Goal: Information Seeking & Learning: Compare options

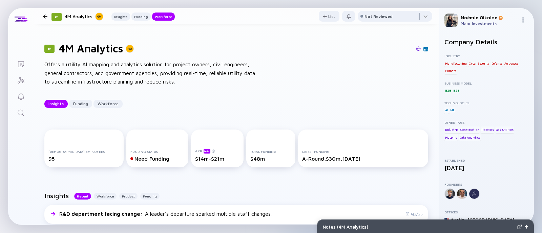
scroll to position [639, 0]
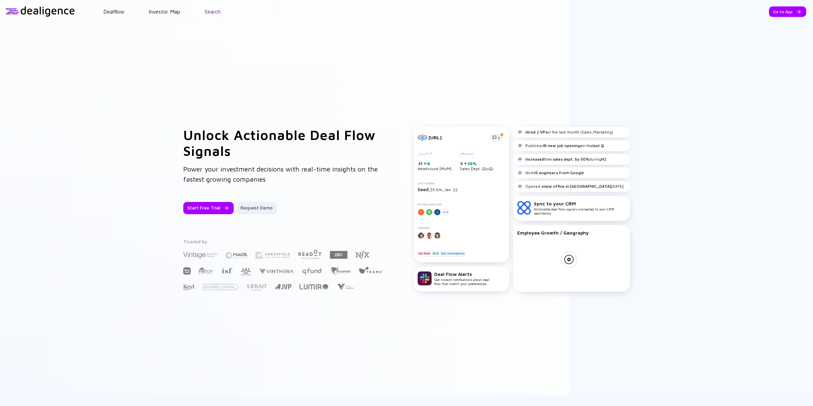
click at [205, 9] on link "Search" at bounding box center [213, 11] width 16 height 6
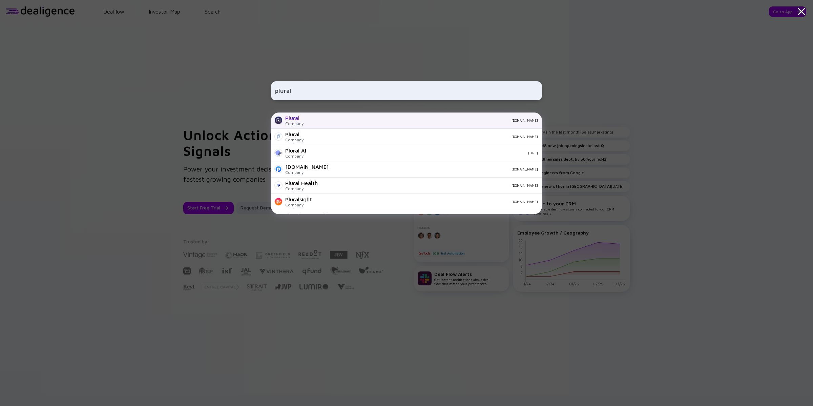
type input "plural"
click at [304, 120] on div "Plural Company plural.sh" at bounding box center [406, 120] width 271 height 16
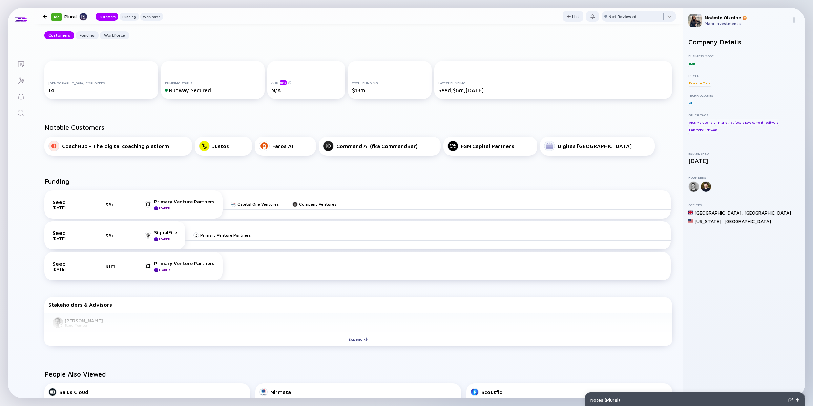
scroll to position [88, 0]
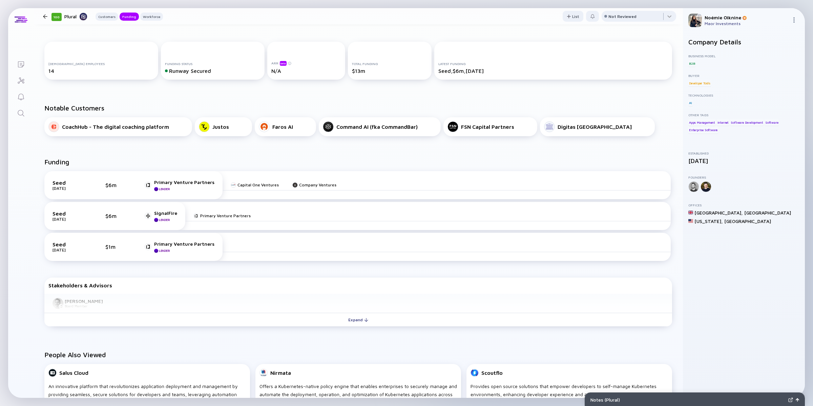
click at [15, 114] on link "Search" at bounding box center [20, 112] width 25 height 16
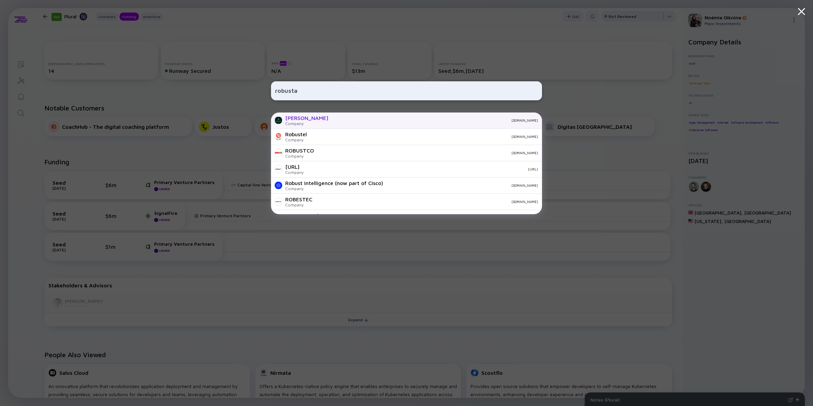
type input "robusta"
click at [290, 112] on div "Robusta Dev Company home.robusta.dev" at bounding box center [406, 120] width 271 height 16
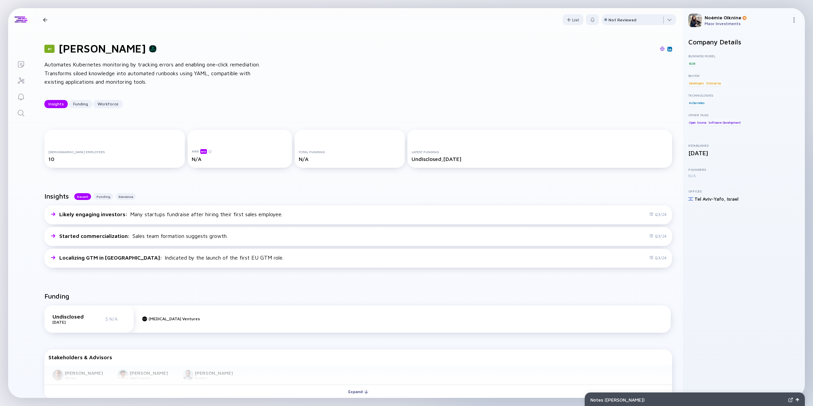
click at [19, 113] on icon "Search" at bounding box center [21, 113] width 8 height 8
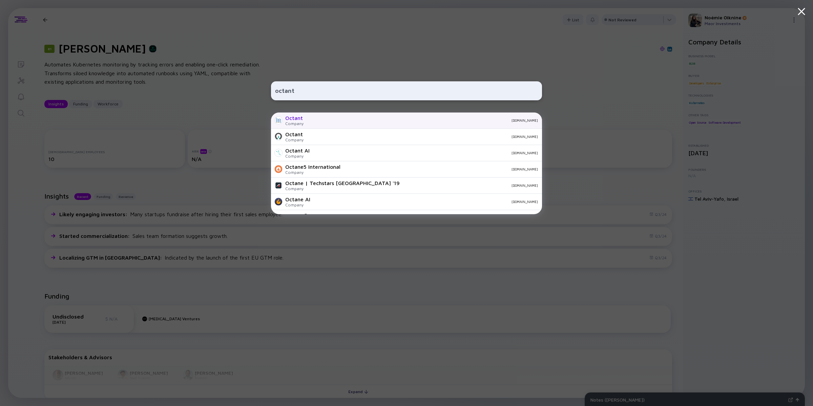
type input "octant"
click at [288, 124] on div "Company" at bounding box center [294, 123] width 18 height 5
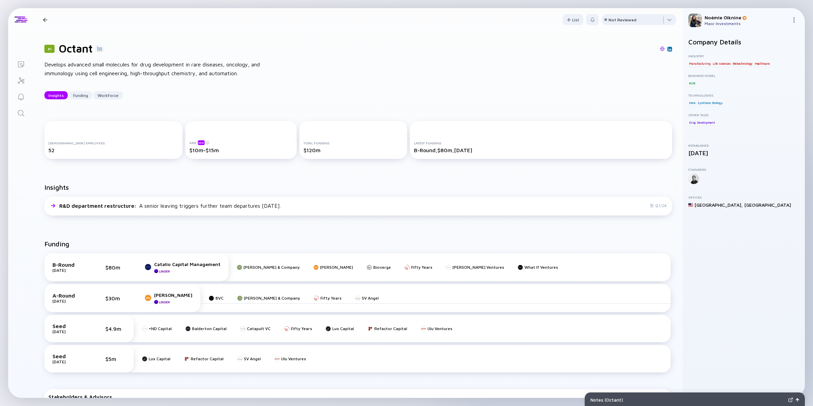
click at [32, 114] on link "Search" at bounding box center [20, 112] width 25 height 16
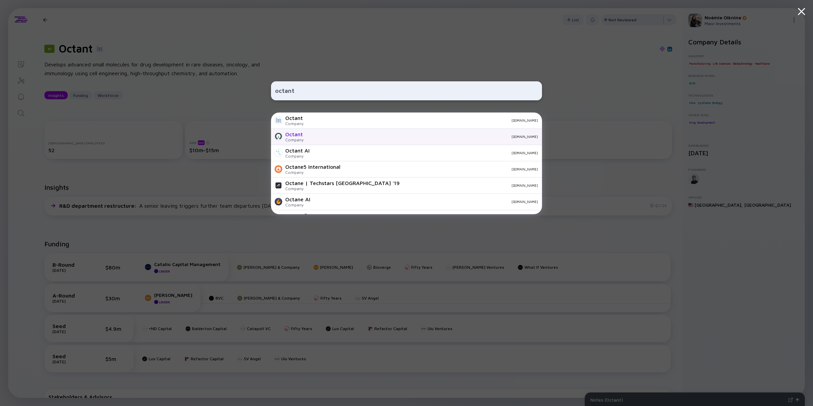
type input "octant"
click at [296, 135] on div "Octant" at bounding box center [294, 134] width 18 height 6
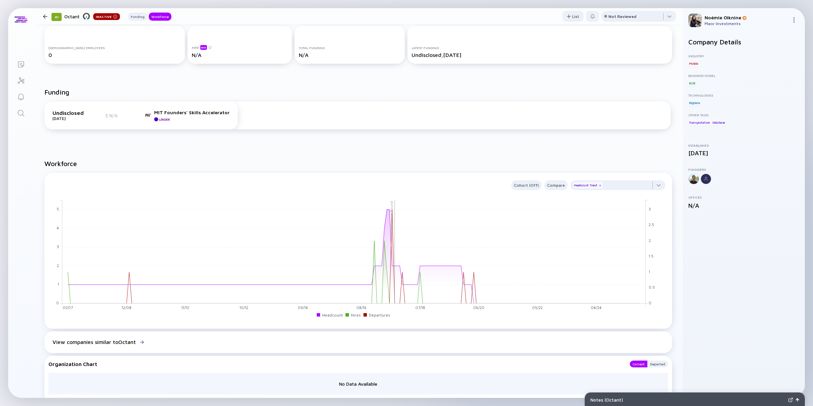
scroll to position [87, 0]
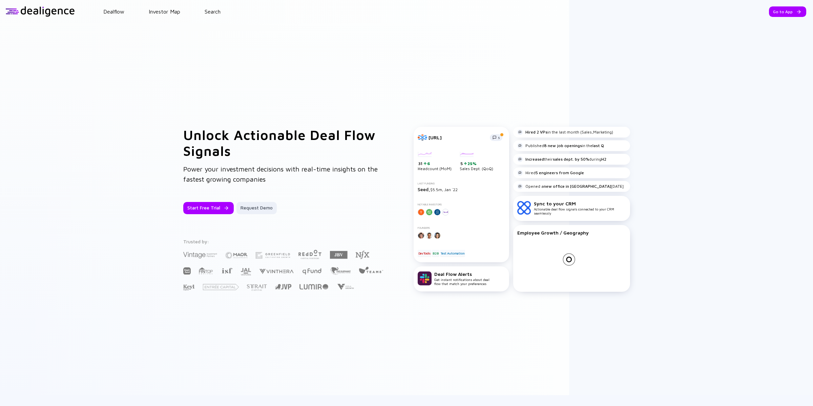
click at [211, 5] on header "Dealflow Investor Map Search Go to App Dealflow Investor Map Go to App" at bounding box center [406, 11] width 813 height 23
click at [213, 7] on header "Dealflow Investor Map Search Go to App Dealflow Investor Map Go to App" at bounding box center [406, 11] width 813 height 23
click at [215, 12] on link "Search" at bounding box center [213, 11] width 16 height 6
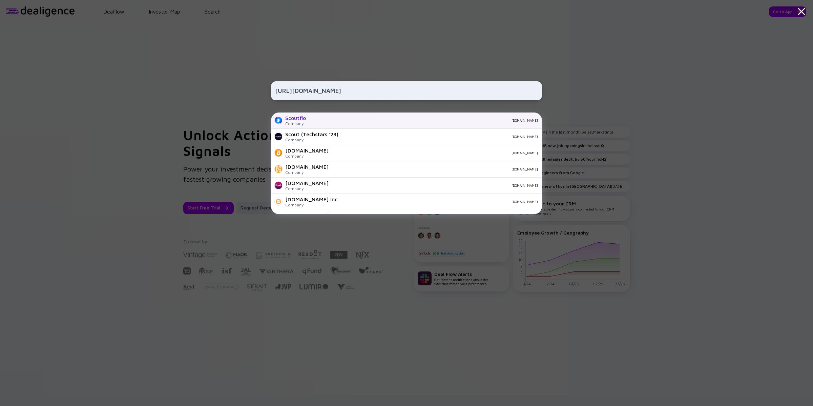
type input "https://scoutflo.com/"
click at [327, 116] on div "Scoutflo Company scoutflo.com" at bounding box center [406, 120] width 271 height 16
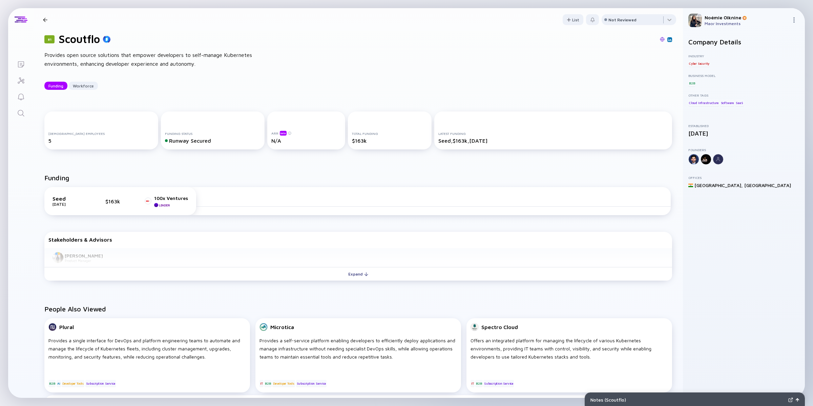
scroll to position [10, 0]
click at [25, 107] on link "Search" at bounding box center [20, 112] width 25 height 16
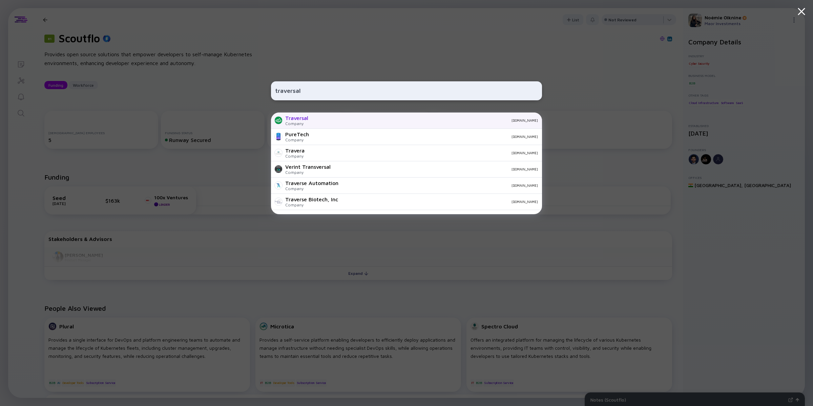
type input "traversal"
click at [285, 122] on div "Company" at bounding box center [296, 123] width 23 height 5
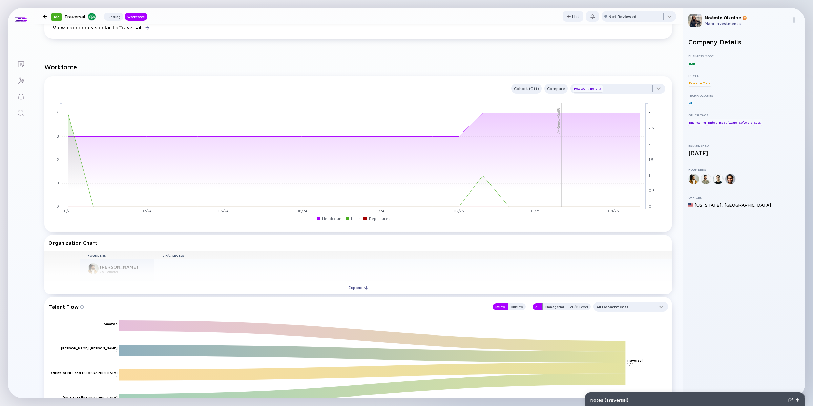
scroll to position [375, 0]
click at [370, 287] on button "Expand" at bounding box center [358, 288] width 628 height 14
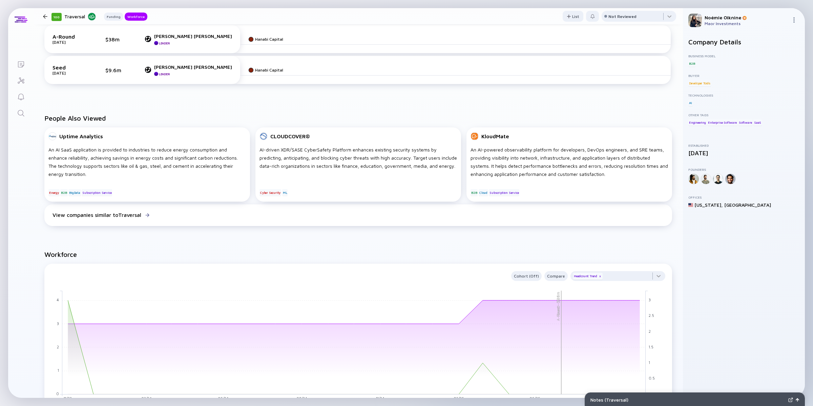
scroll to position [0, 0]
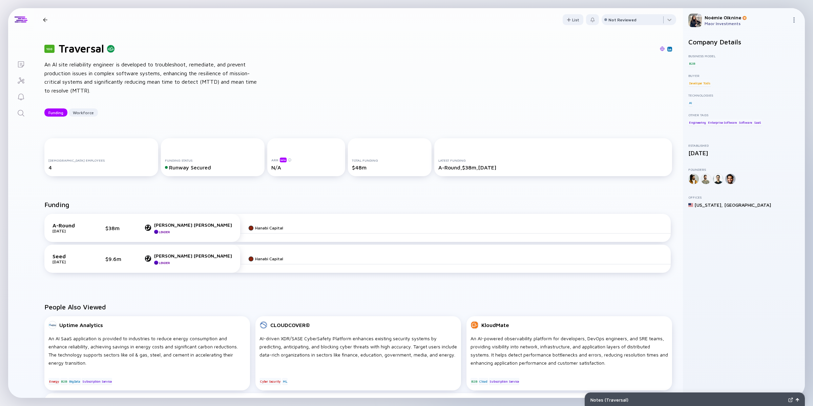
click at [28, 115] on link "Search" at bounding box center [20, 112] width 25 height 16
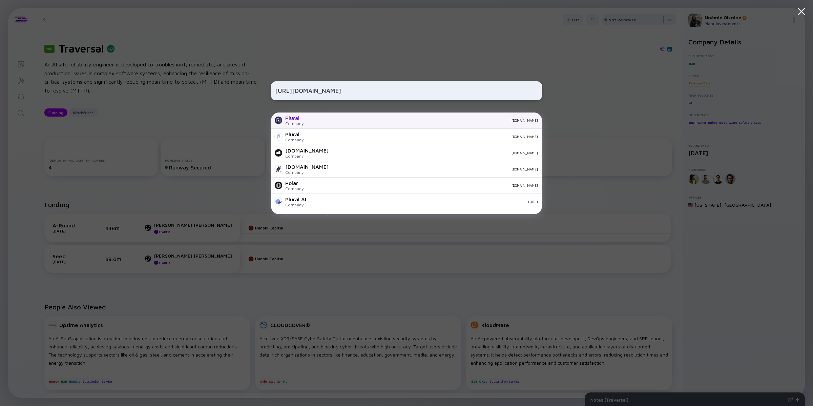
type input "https://www.plural.sh/"
click at [321, 116] on div "Plural Company plural.sh" at bounding box center [406, 120] width 271 height 16
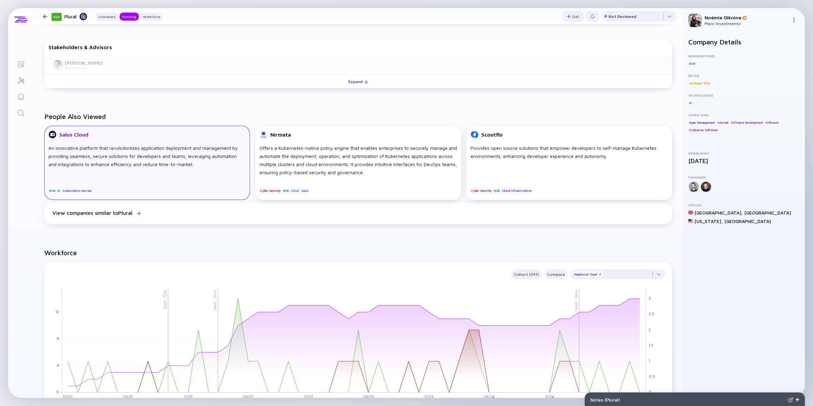
scroll to position [268, 0]
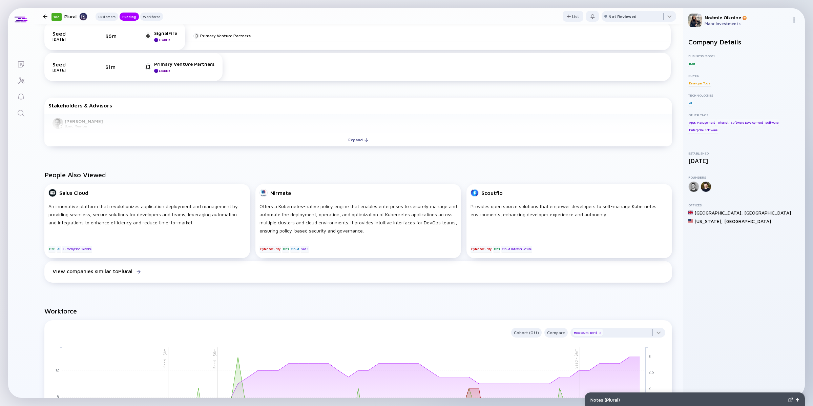
click at [19, 113] on icon "Search" at bounding box center [21, 113] width 8 height 8
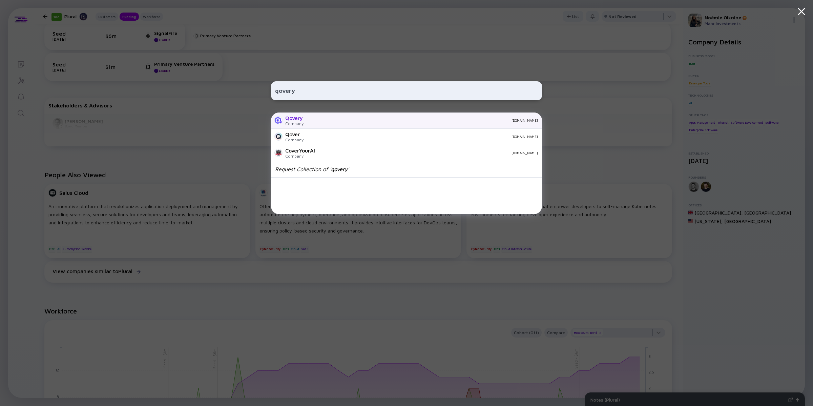
type input "qovery"
click at [307, 120] on div "Qovery Company qovery.com" at bounding box center [406, 120] width 271 height 16
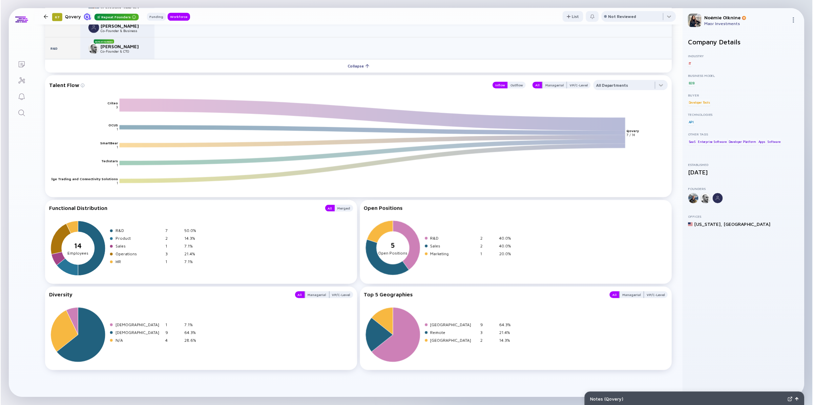
scroll to position [733, 0]
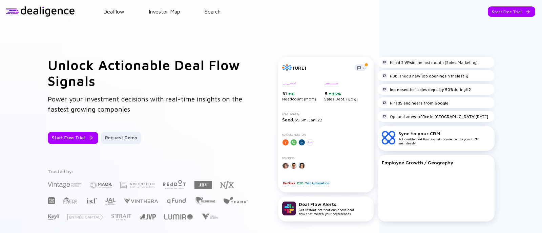
click at [202, 6] on header "Dealflow Investor Map Search Start Free Trial Dealflow Investor Map Start Free …" at bounding box center [271, 11] width 542 height 23
click at [208, 10] on link "Search" at bounding box center [213, 11] width 16 height 6
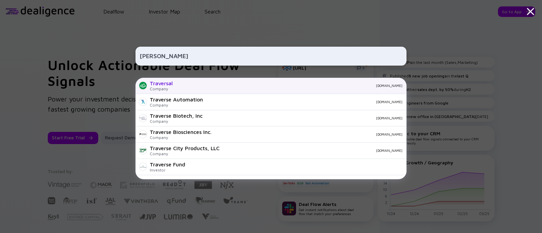
type input "travers"
click at [165, 84] on div "Traversal" at bounding box center [161, 83] width 23 height 6
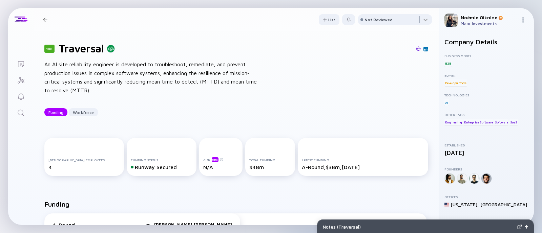
click at [424, 48] on img at bounding box center [425, 48] width 3 height 3
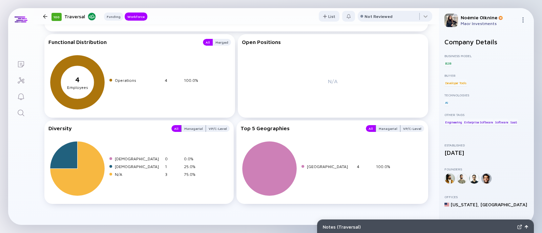
scroll to position [770, 0]
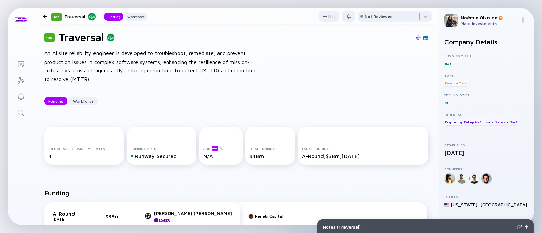
scroll to position [0, 0]
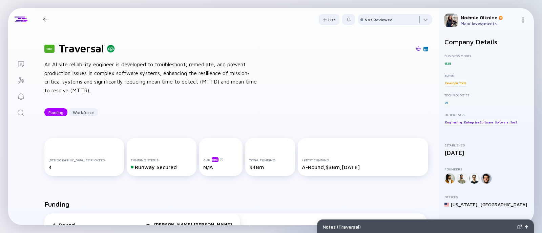
click at [424, 48] on img at bounding box center [425, 48] width 3 height 3
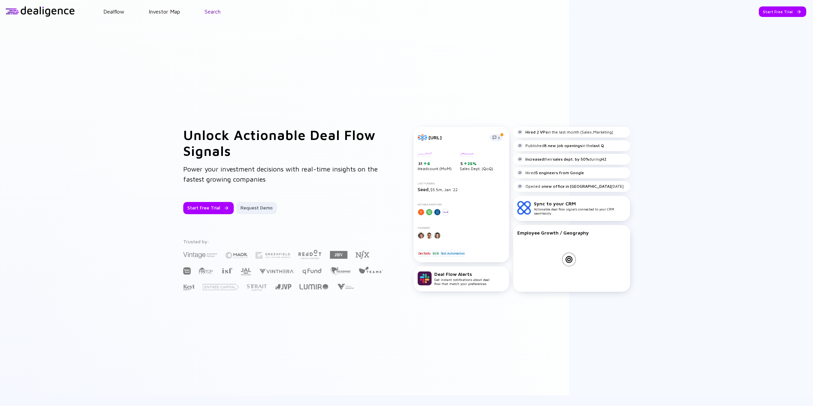
click at [217, 12] on link "Search" at bounding box center [213, 11] width 16 height 6
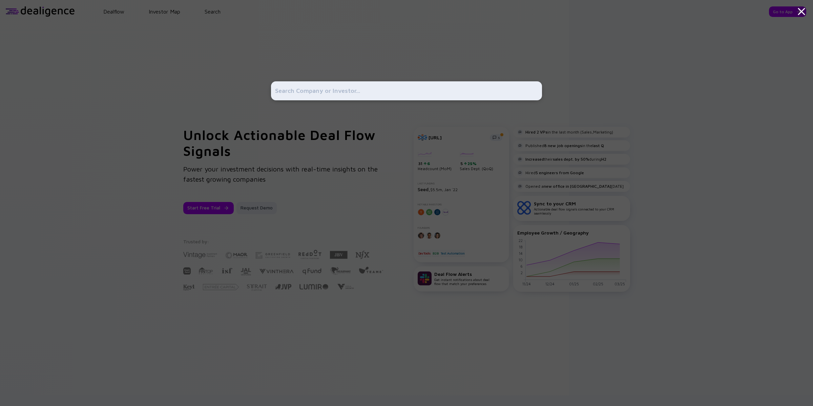
click at [287, 93] on input "text" at bounding box center [406, 91] width 263 height 12
click at [290, 93] on input "text" at bounding box center [406, 91] width 263 height 12
click at [219, 57] on div at bounding box center [406, 203] width 813 height 406
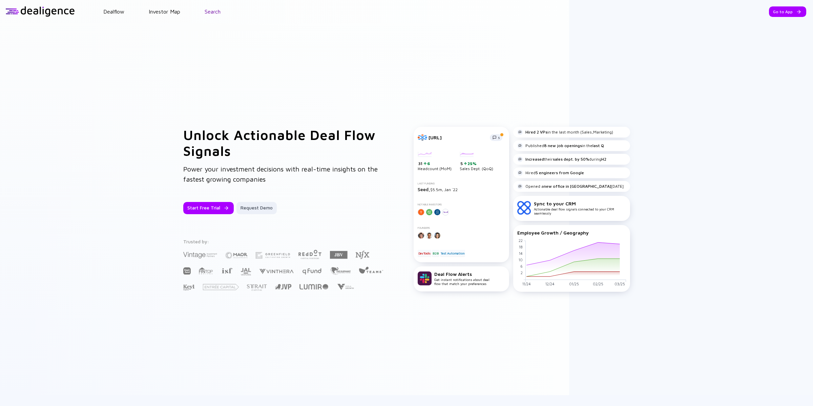
click at [216, 11] on link "Search" at bounding box center [213, 11] width 16 height 6
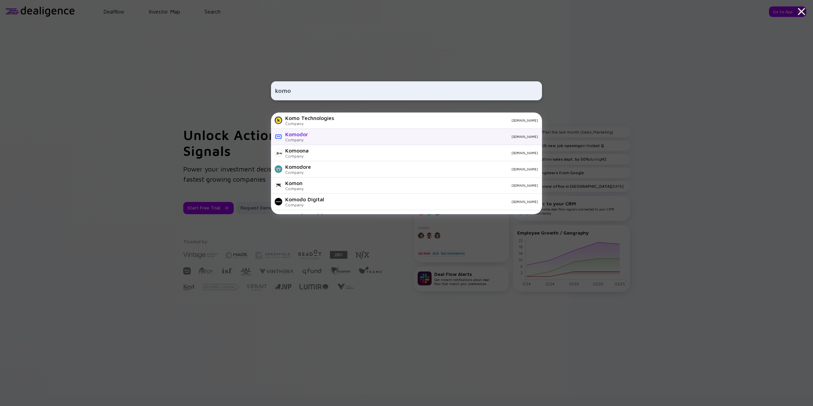
type input "komo"
click at [301, 136] on div "Komodor" at bounding box center [296, 134] width 23 height 6
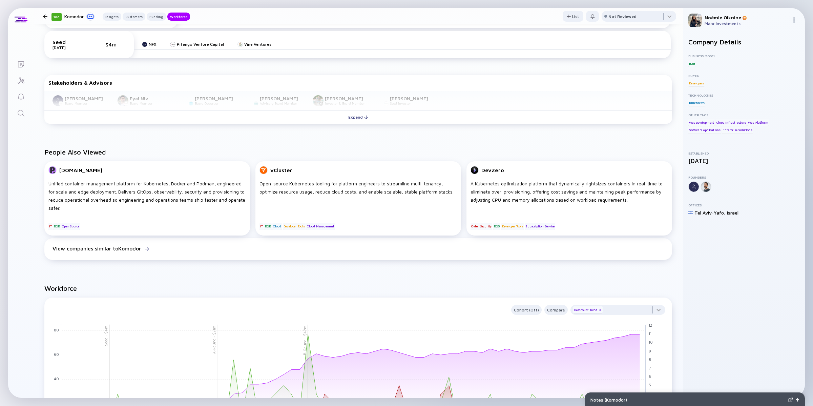
scroll to position [366, 0]
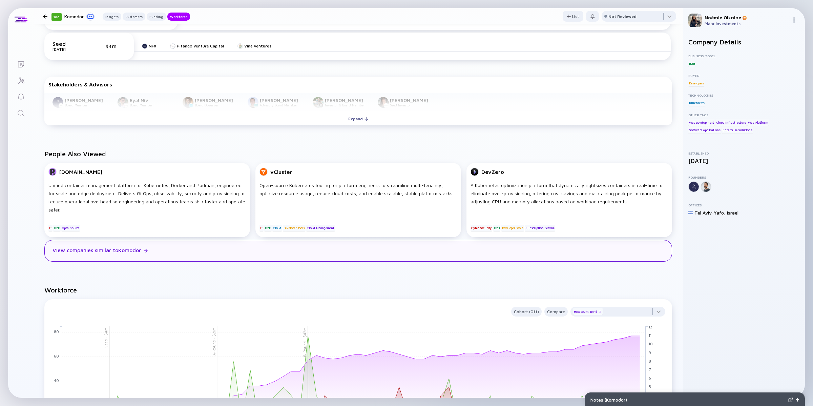
click at [122, 247] on div "View companies similar to Komodor" at bounding box center [96, 250] width 88 height 6
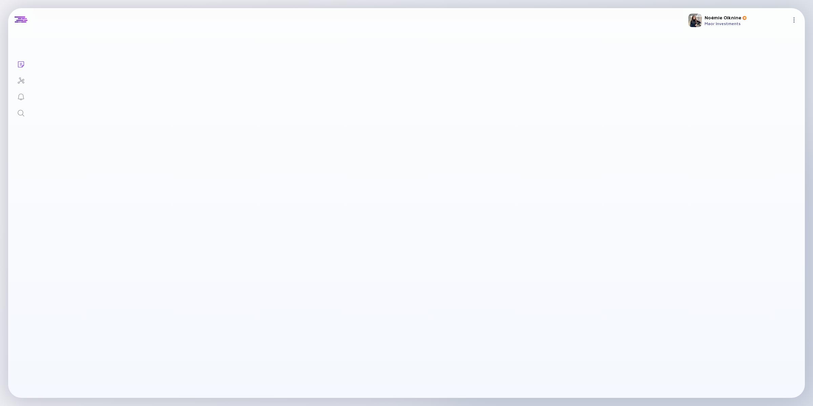
checkbox input "true"
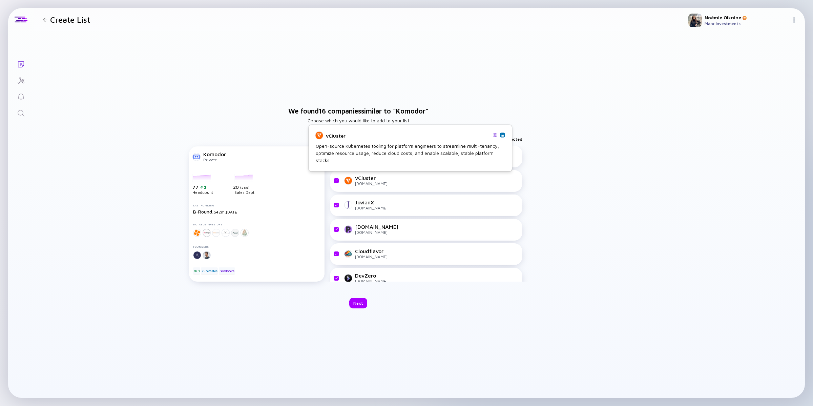
click at [381, 182] on div "vCluster loft.sh" at bounding box center [431, 180] width 173 height 11
click at [368, 176] on div "vCluster" at bounding box center [371, 178] width 33 height 6
click at [348, 176] on div at bounding box center [348, 180] width 8 height 8
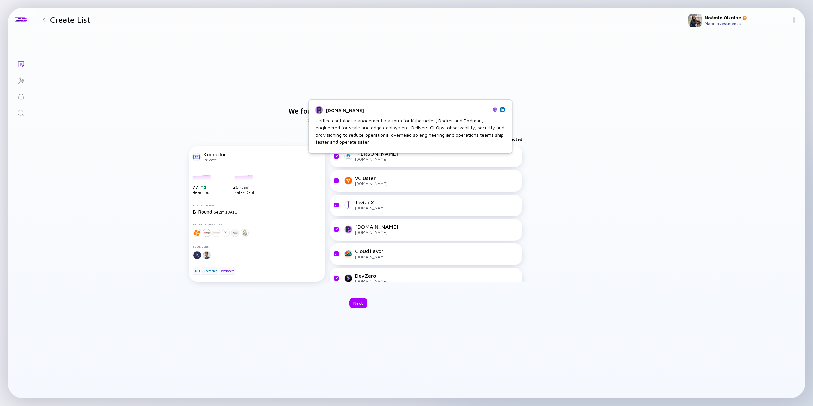
scroll to position [76, 0]
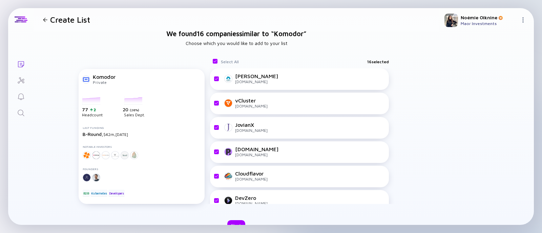
scroll to position [76, 0]
